Goal: Obtain resource: Obtain resource

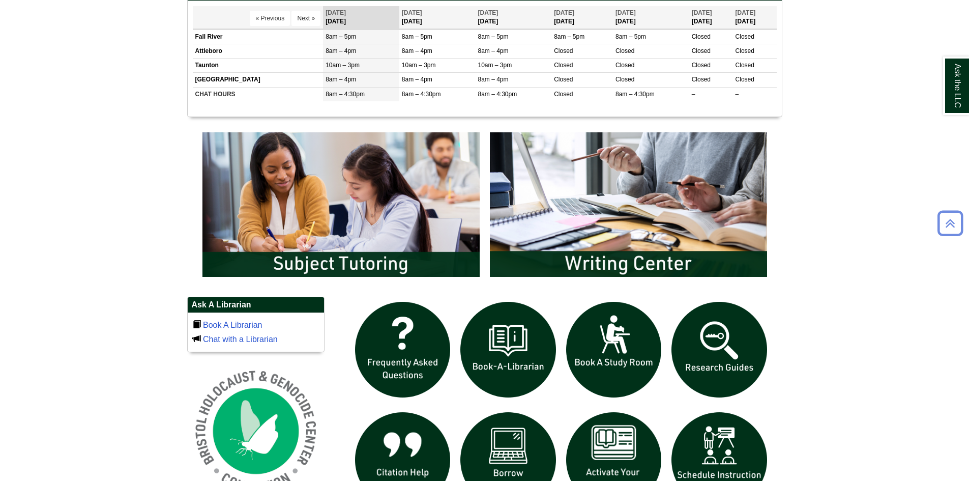
scroll to position [610, 0]
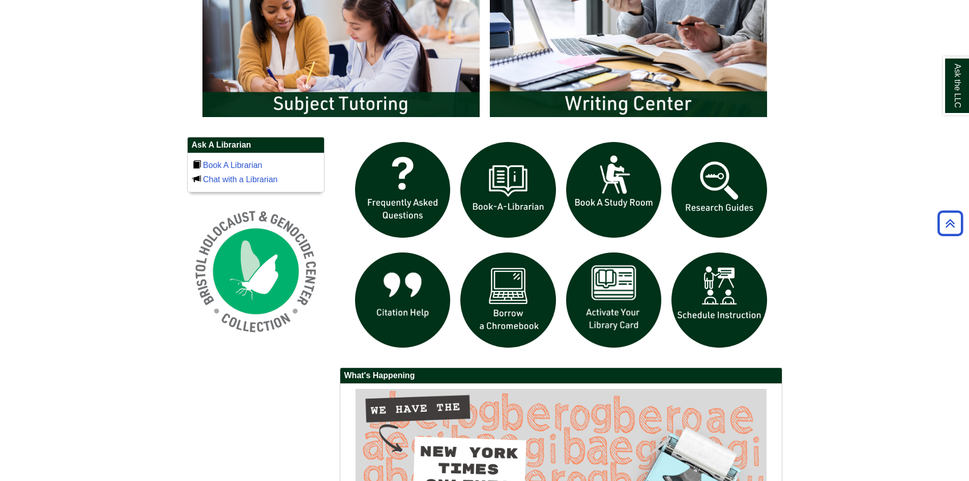
click at [0, 0] on div "Ask the LLC" at bounding box center [0, 0] width 0 height 0
click at [492, 300] on img "slideshow" at bounding box center [508, 300] width 106 height 106
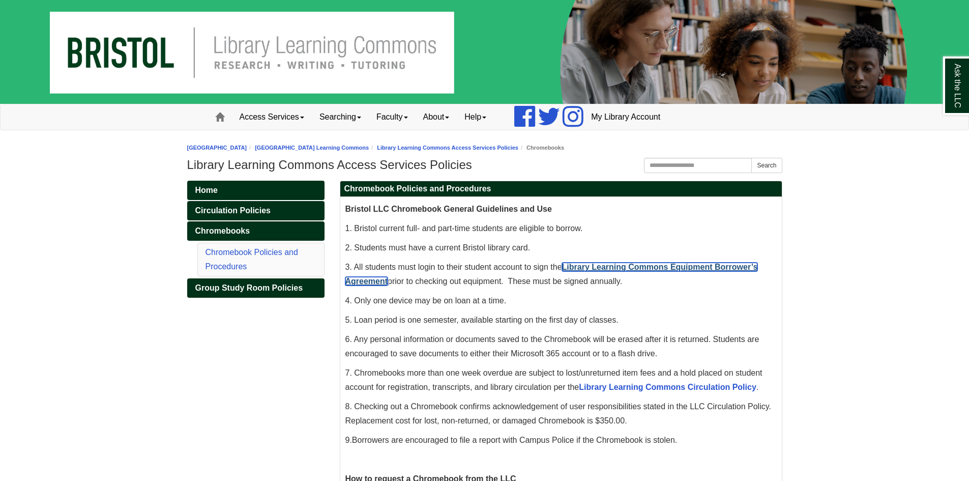
click at [622, 265] on link "Library Learning Commons Equipment Borrower’s Agreement" at bounding box center [551, 273] width 412 height 23
click at [724, 264] on link "Library Learning Commons Equipment Borrower’s Agreement" at bounding box center [551, 273] width 412 height 23
click at [719, 264] on link "Library Learning Commons Equipment Borrower’s Agreement" at bounding box center [551, 273] width 412 height 23
click at [579, 265] on link "Library Learning Commons Equipment Borrower’s Agreement" at bounding box center [551, 273] width 412 height 23
